Goal: Find specific page/section: Find specific page/section

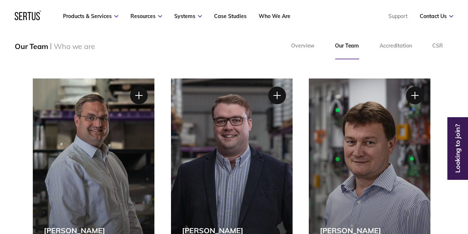
scroll to position [123, 0]
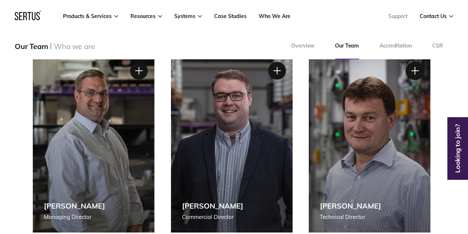
click at [416, 72] on div at bounding box center [415, 71] width 18 height 18
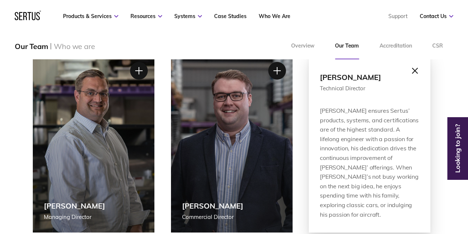
click at [415, 70] on div at bounding box center [415, 71] width 18 height 18
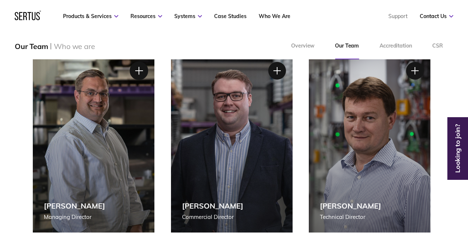
click at [137, 69] on div at bounding box center [139, 71] width 18 height 18
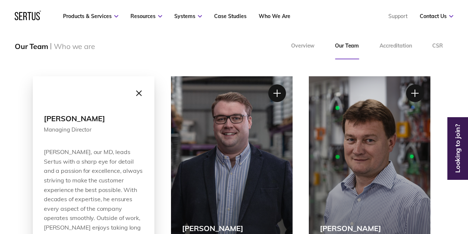
scroll to position [98, 0]
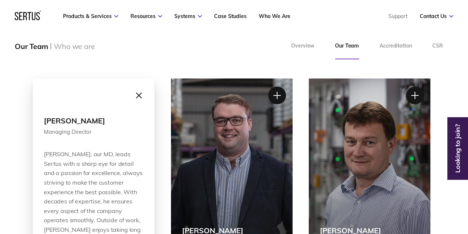
click at [140, 95] on div at bounding box center [139, 95] width 18 height 18
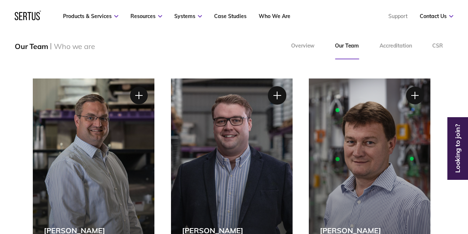
click at [275, 97] on div at bounding box center [277, 95] width 18 height 18
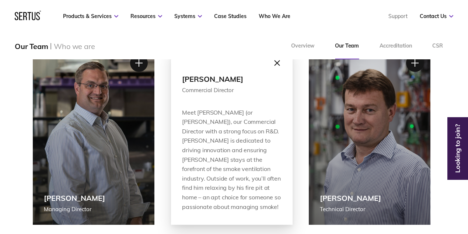
scroll to position [123, 0]
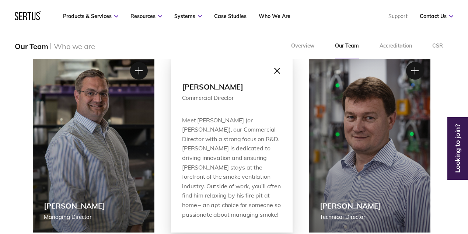
click at [276, 70] on div at bounding box center [277, 71] width 18 height 18
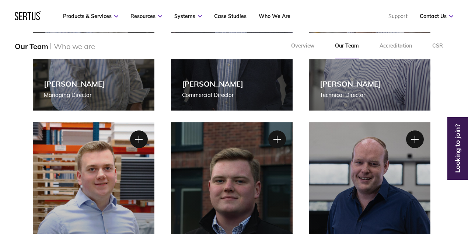
scroll to position [295, 0]
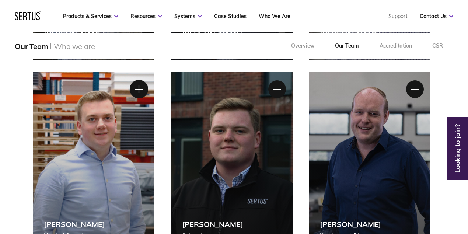
click at [140, 92] on div at bounding box center [139, 89] width 18 height 18
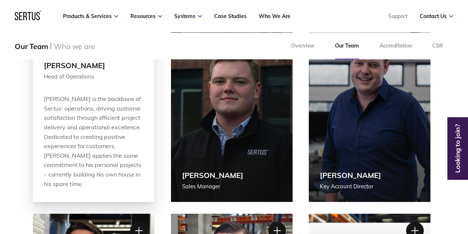
scroll to position [319, 0]
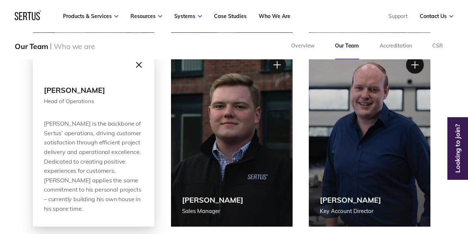
click at [139, 66] on div at bounding box center [139, 65] width 18 height 18
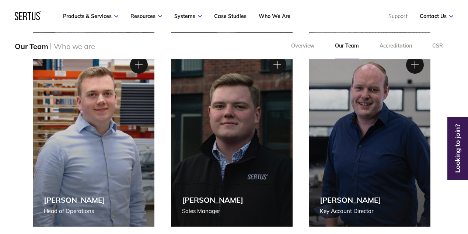
click at [278, 63] on div at bounding box center [277, 65] width 18 height 18
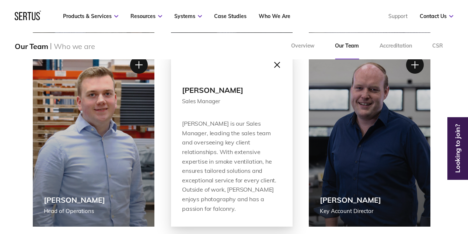
click at [277, 63] on div at bounding box center [277, 65] width 18 height 18
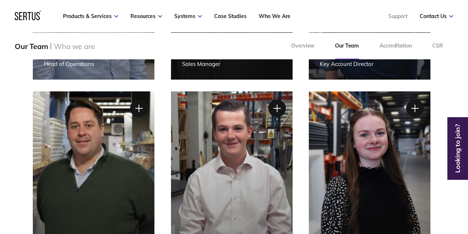
scroll to position [467, 0]
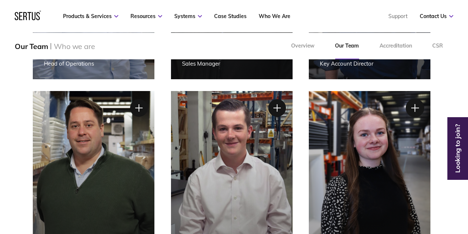
click at [414, 110] on div at bounding box center [415, 108] width 18 height 18
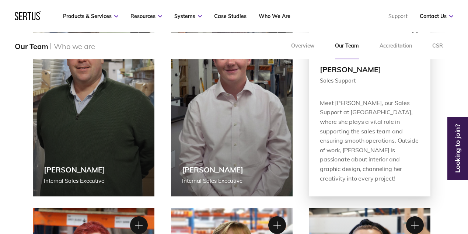
scroll to position [540, 0]
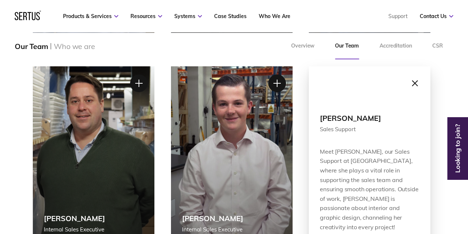
click at [415, 85] on div at bounding box center [415, 83] width 18 height 18
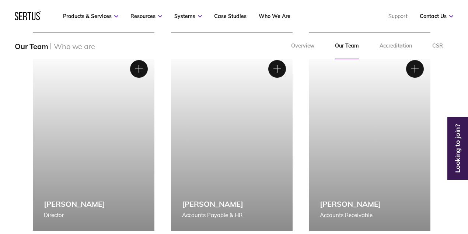
scroll to position [1081, 0]
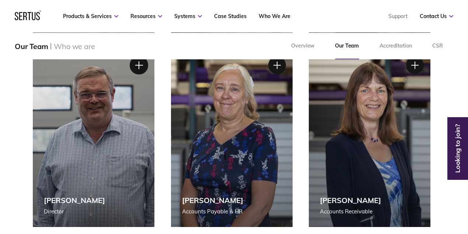
click at [140, 67] on div at bounding box center [139, 65] width 18 height 18
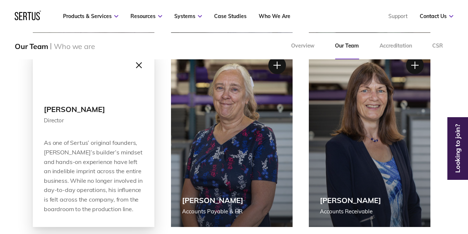
click at [137, 64] on div at bounding box center [139, 65] width 18 height 18
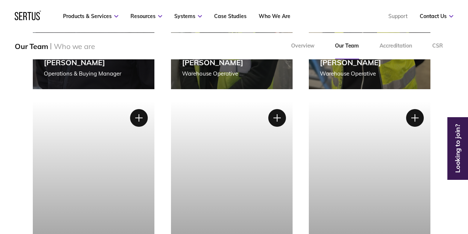
scroll to position [1376, 0]
